Goal: Information Seeking & Learning: Find specific page/section

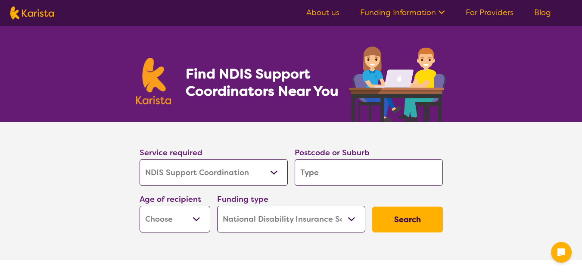
select select "NDIS Support Coordination"
select select "NDIS"
select select "NDIS Support Coordination"
select select "NDIS"
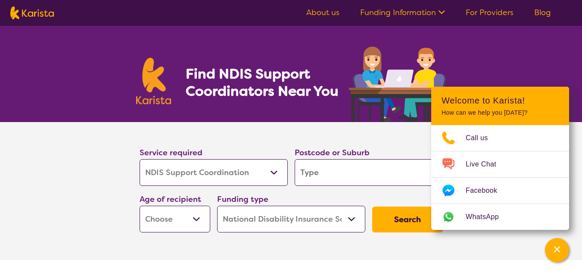
click at [336, 172] on input "search" at bounding box center [369, 172] width 148 height 27
type input "4701"
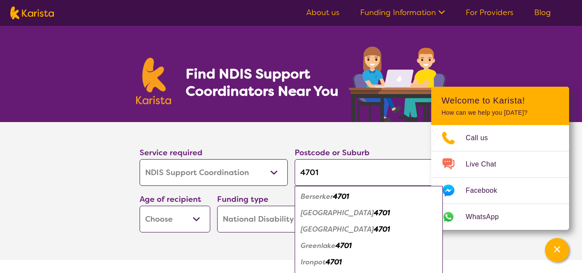
type input "470"
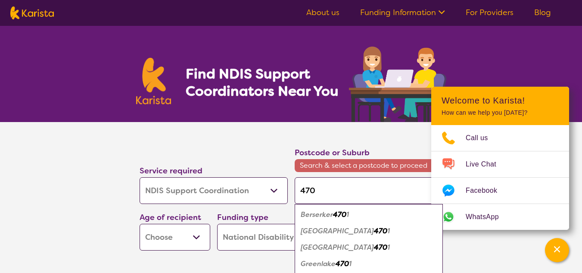
type input "4700"
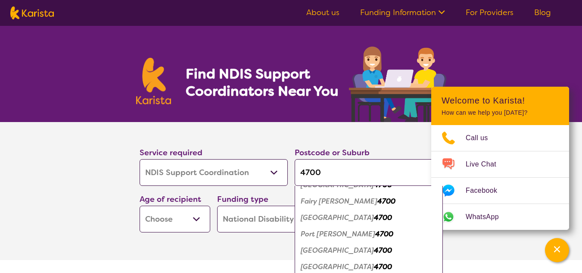
scroll to position [29, 0]
type input "4700"
click at [341, 248] on em "[GEOGRAPHIC_DATA]" at bounding box center [337, 249] width 73 height 9
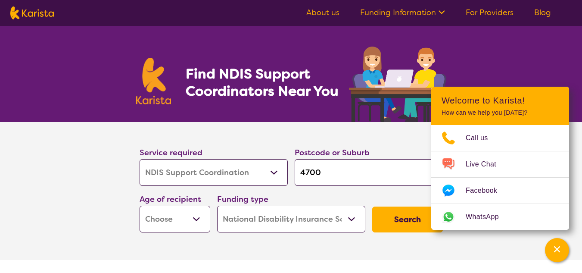
click at [393, 222] on button "Search" at bounding box center [407, 219] width 71 height 26
click at [196, 220] on select "Early Childhood - 0 to 9 Child - 10 to 11 Adolescent - 12 to 17 Adult - 18 to 6…" at bounding box center [175, 218] width 71 height 27
select select "AD"
click at [140, 205] on select "Early Childhood - 0 to 9 Child - 10 to 11 Adolescent - 12 to 17 Adult - 18 to 6…" at bounding box center [175, 218] width 71 height 27
select select "AD"
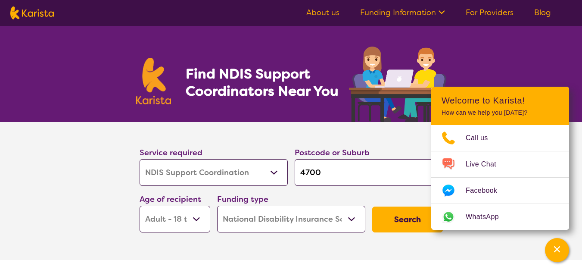
click at [410, 219] on button "Search" at bounding box center [407, 219] width 71 height 26
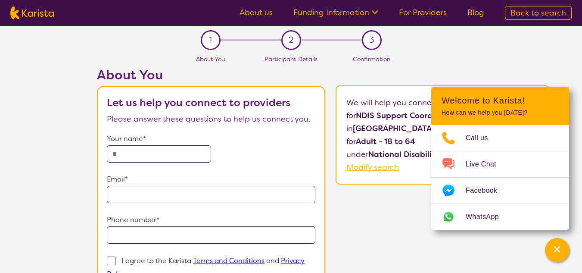
select select "NDIS Support Coordination"
select select "AD"
select select "NDIS"
select select "NDIS Support Coordination"
select select "AD"
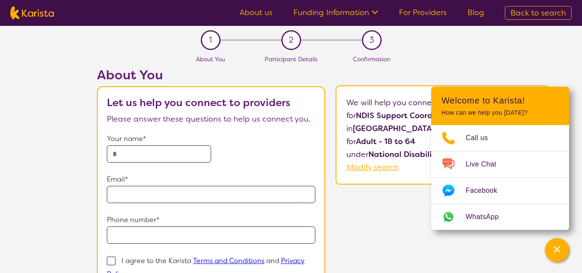
select select "NDIS"
